Goal: Check status: Check status

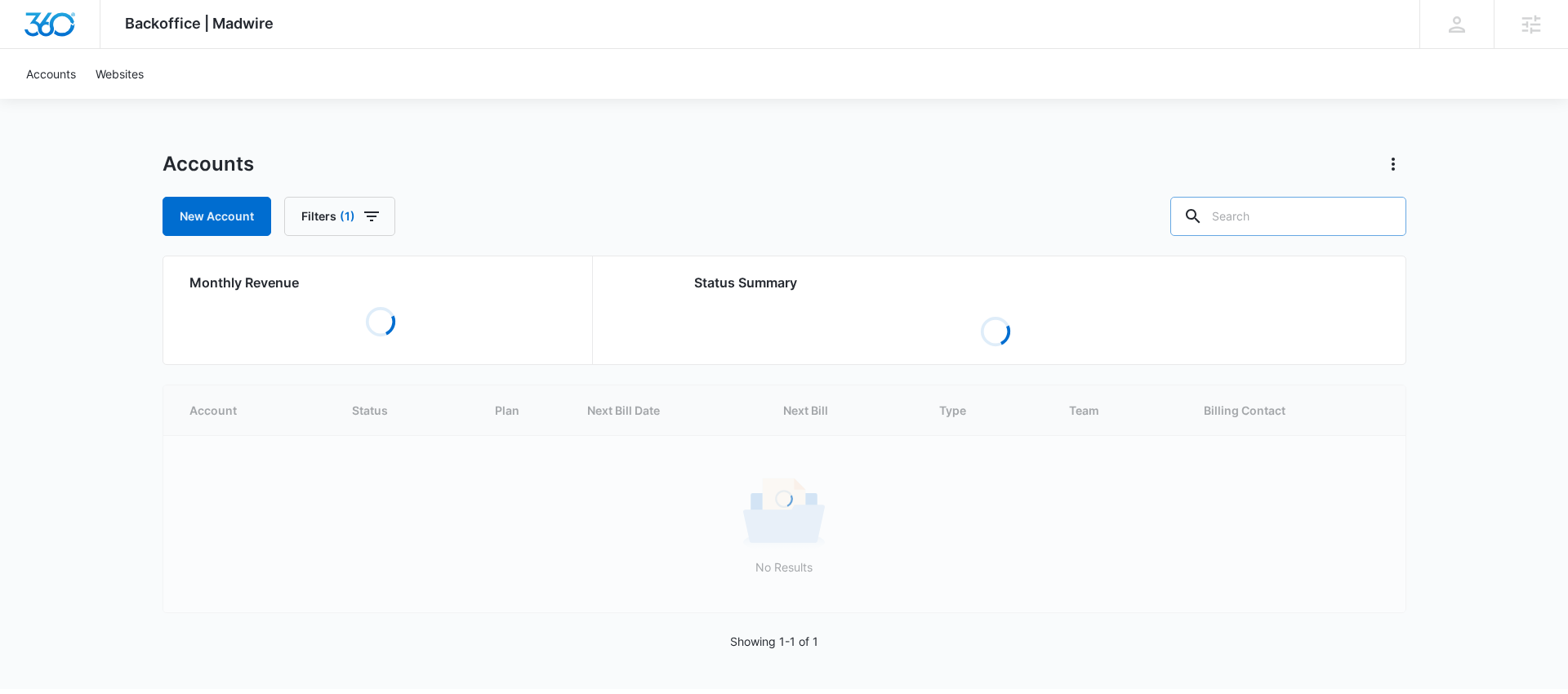
click at [1274, 220] on input "text" at bounding box center [1289, 216] width 236 height 39
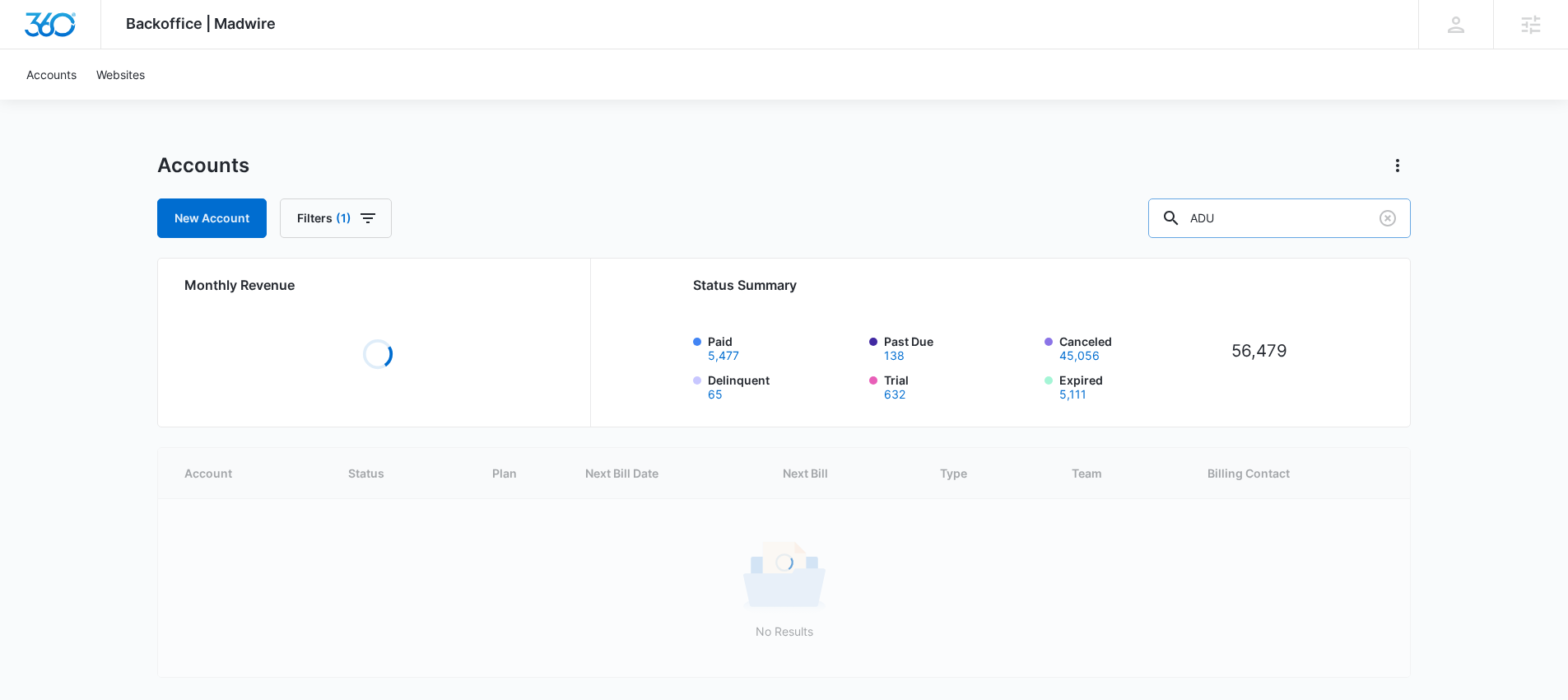
type input "ADU"
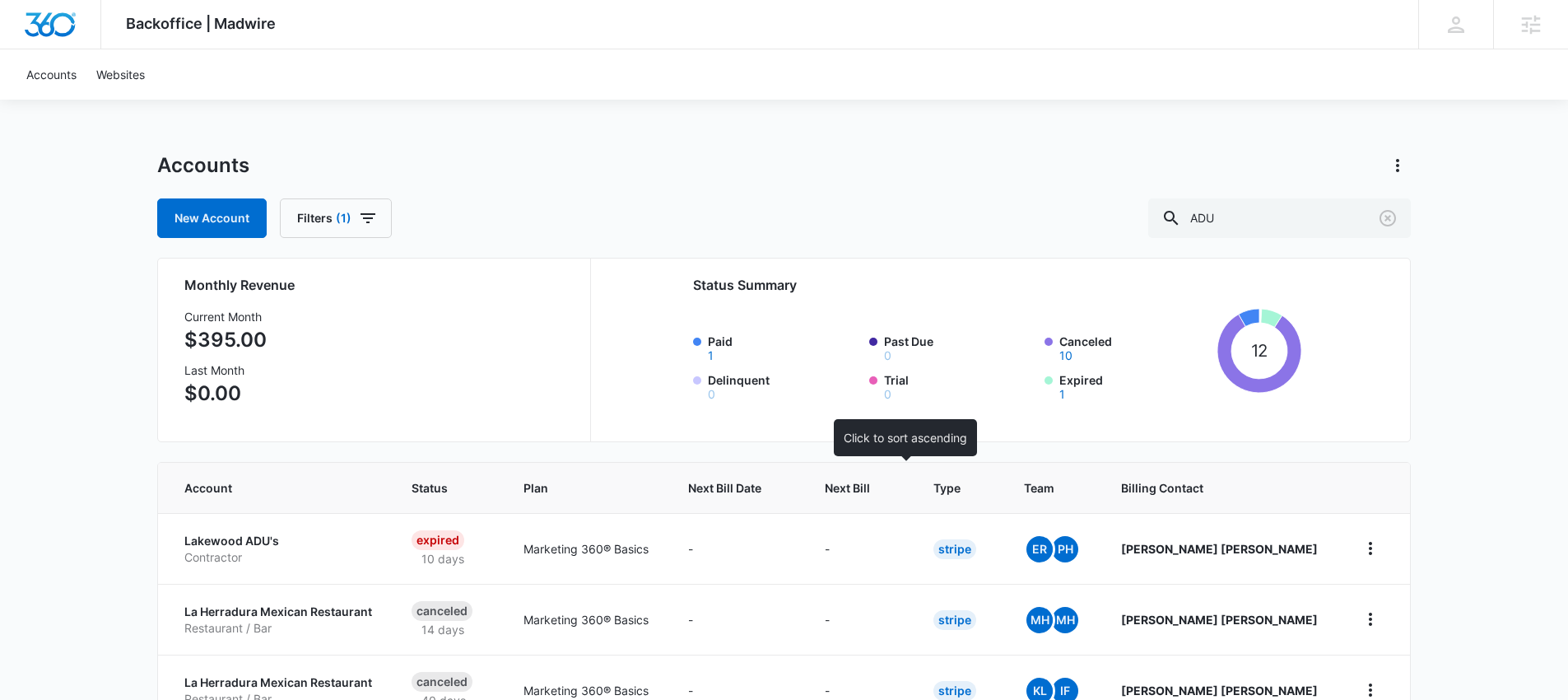
click at [870, 490] on span "Next Bill" at bounding box center [847, 488] width 45 height 18
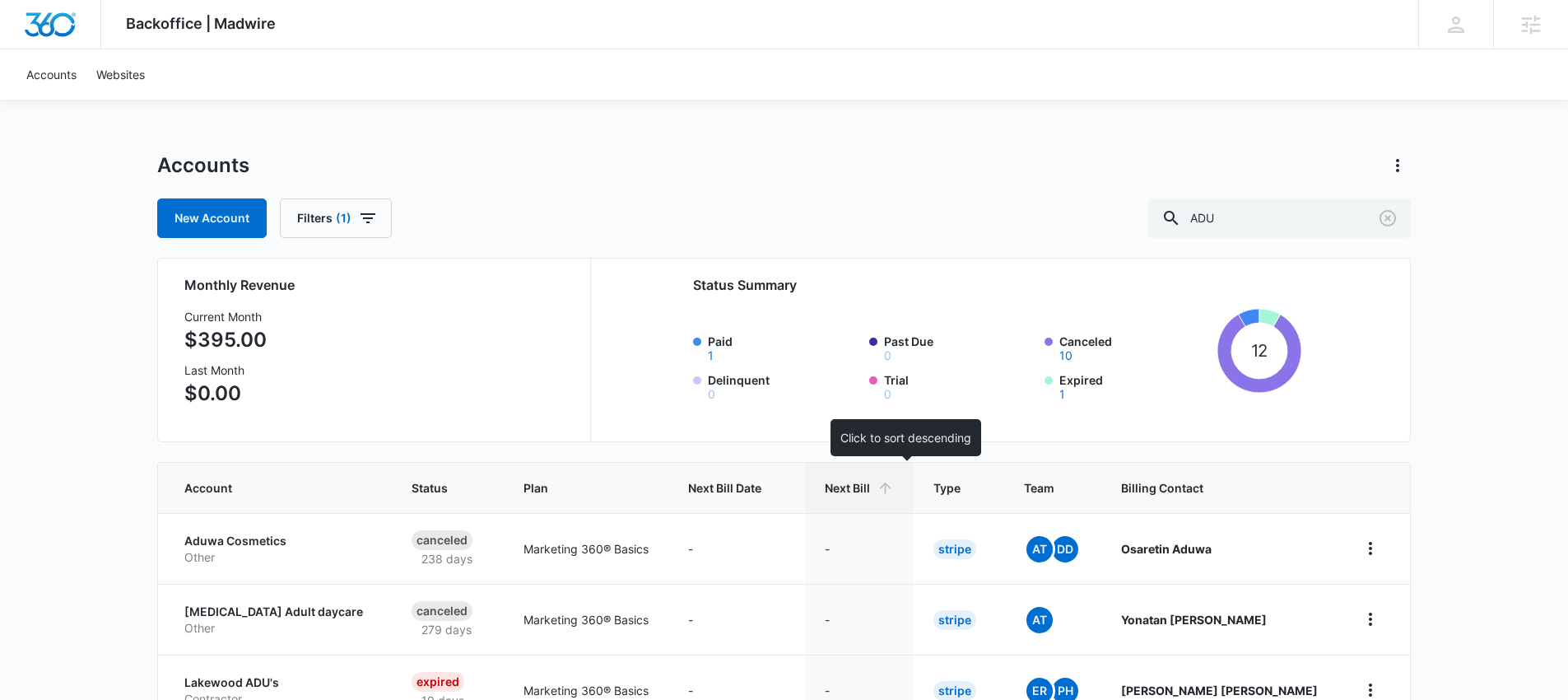
click at [870, 490] on span "Next Bill" at bounding box center [847, 488] width 45 height 18
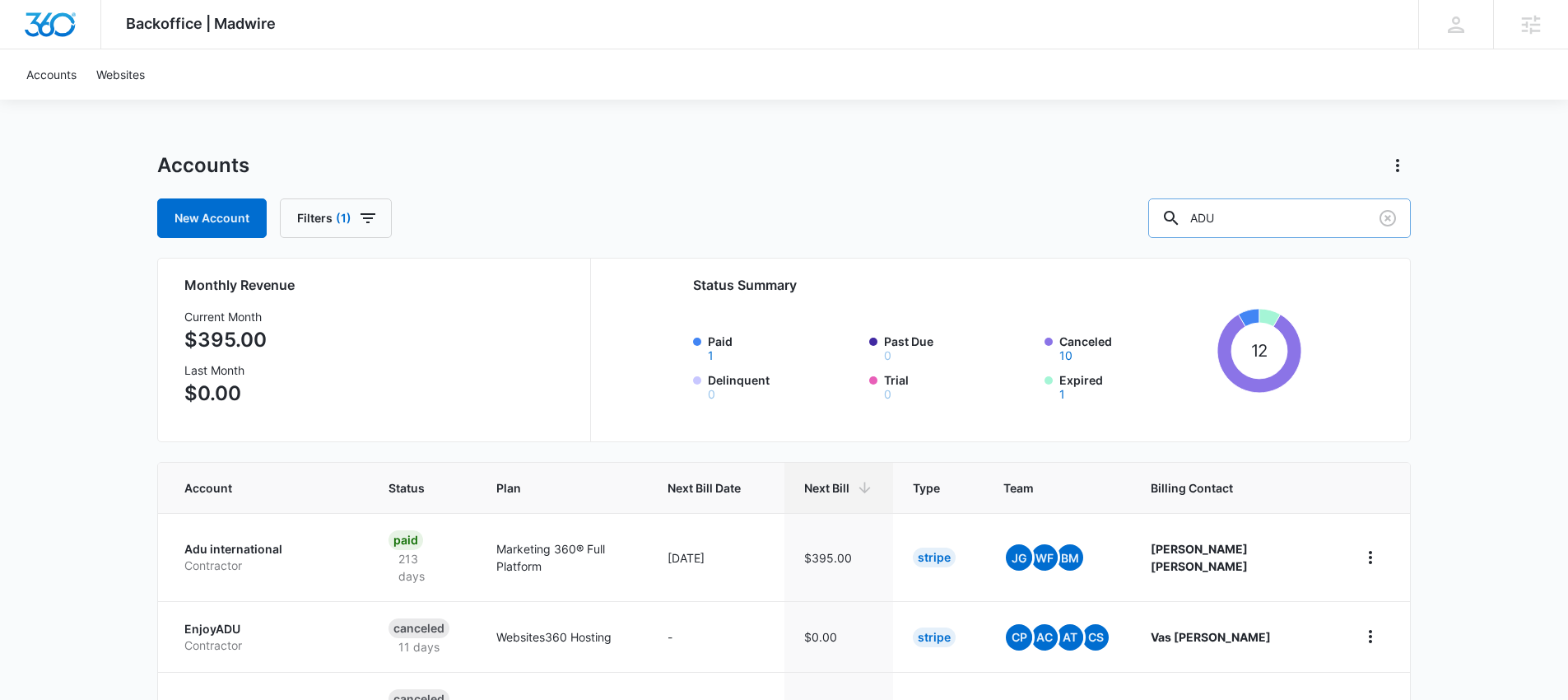
click at [1245, 225] on input "ADU" at bounding box center [1279, 218] width 263 height 40
